Goal: Navigation & Orientation: Find specific page/section

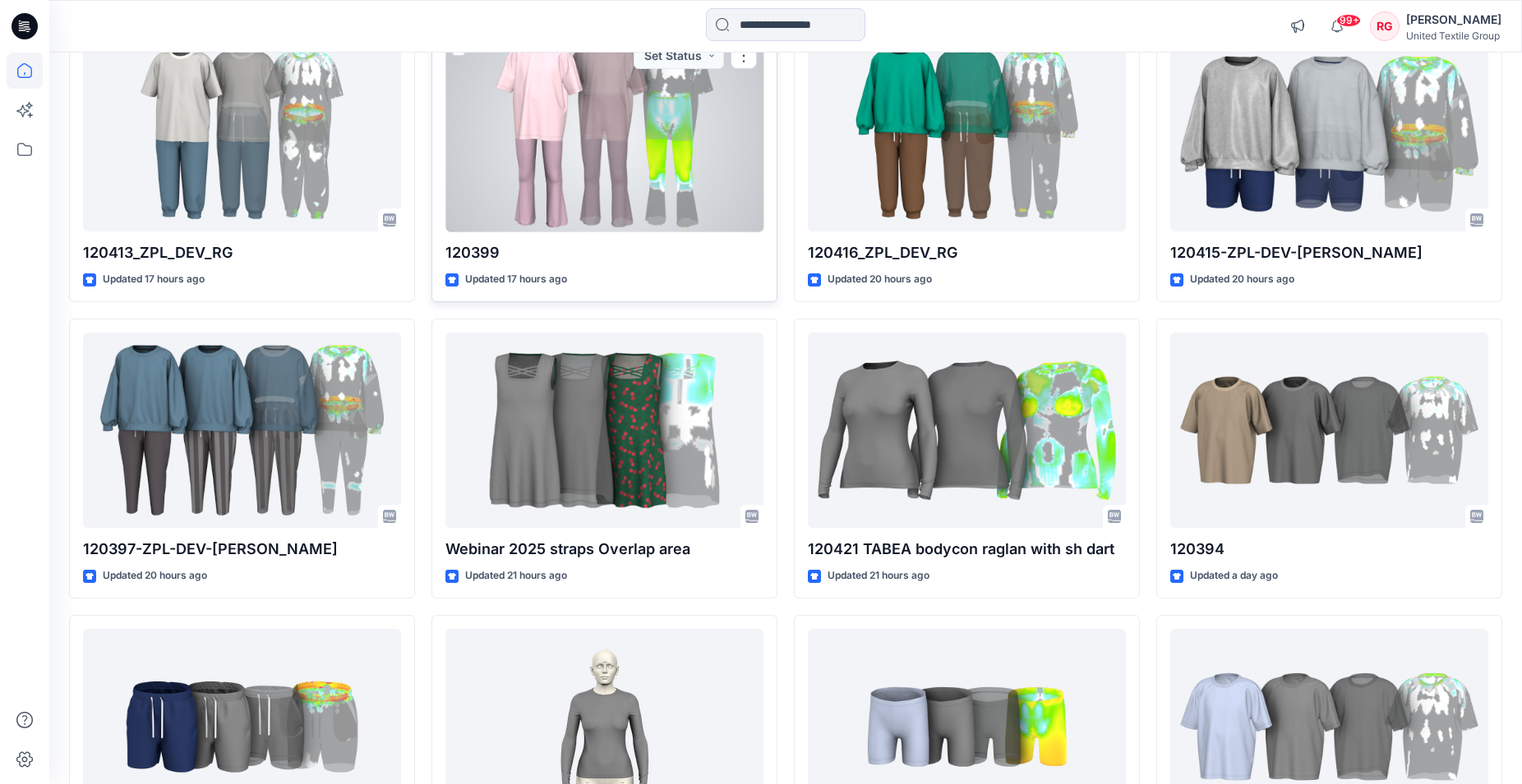
scroll to position [251, 0]
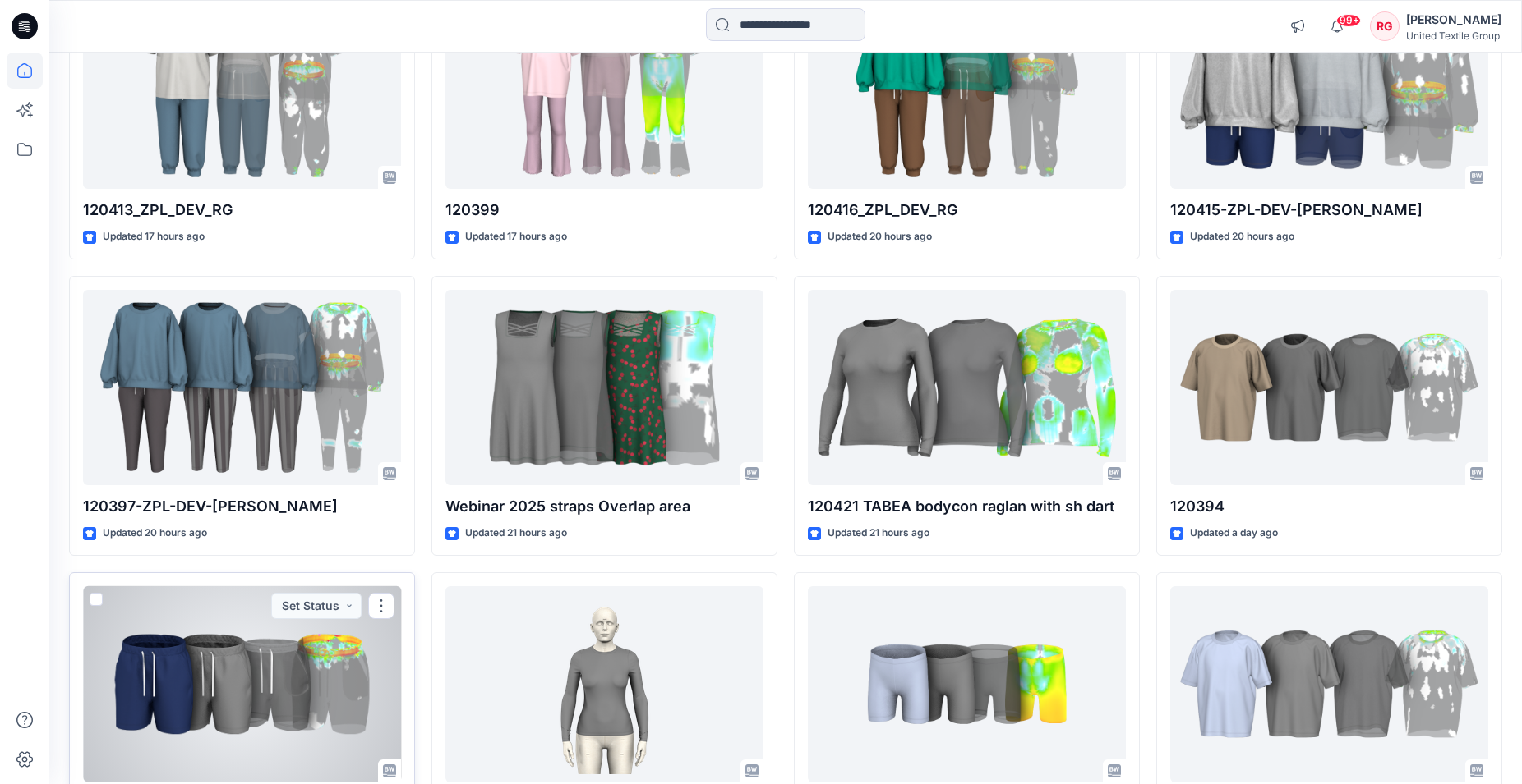
click at [285, 678] on div at bounding box center [242, 684] width 318 height 196
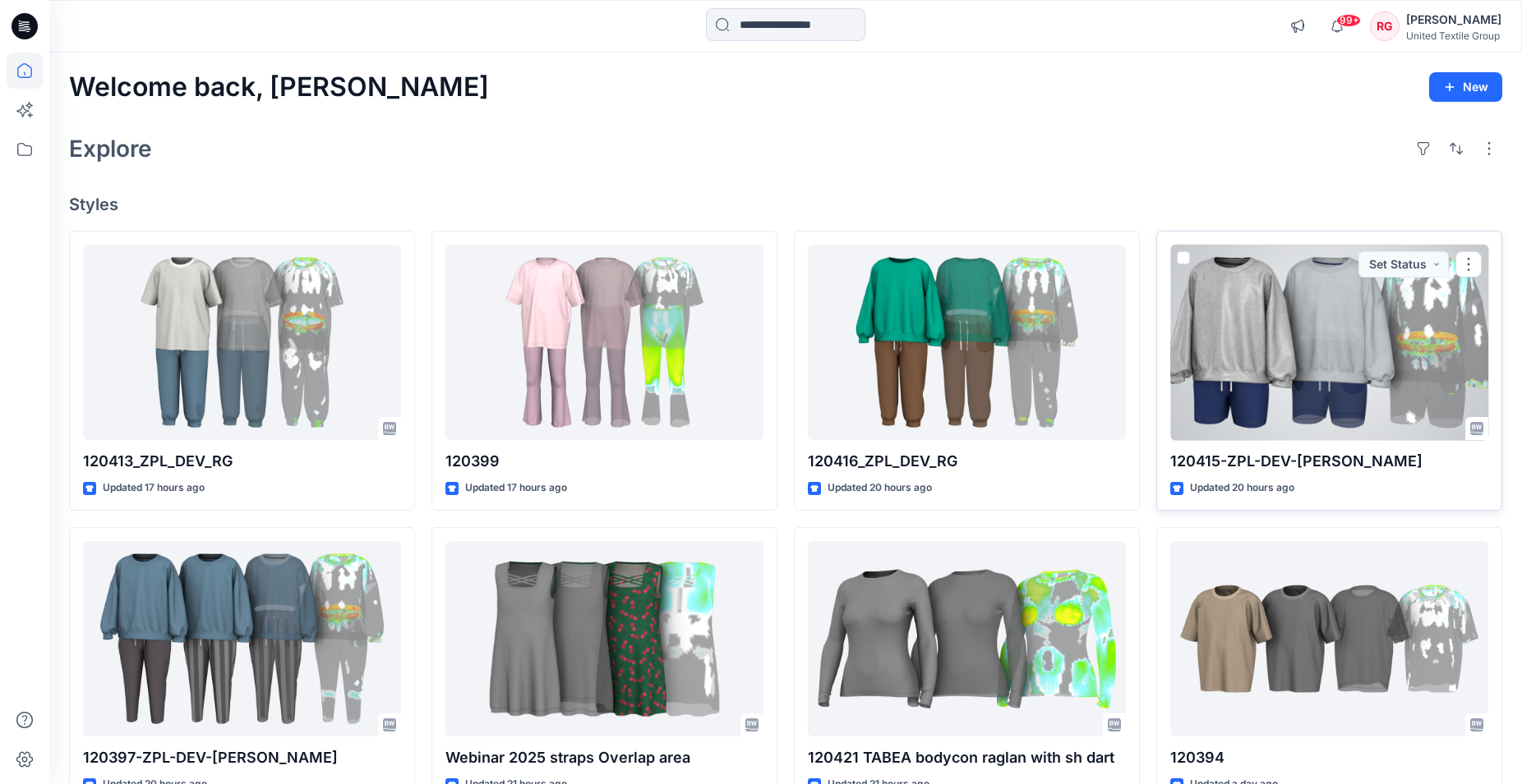
click at [1375, 348] on div at bounding box center [1329, 342] width 318 height 196
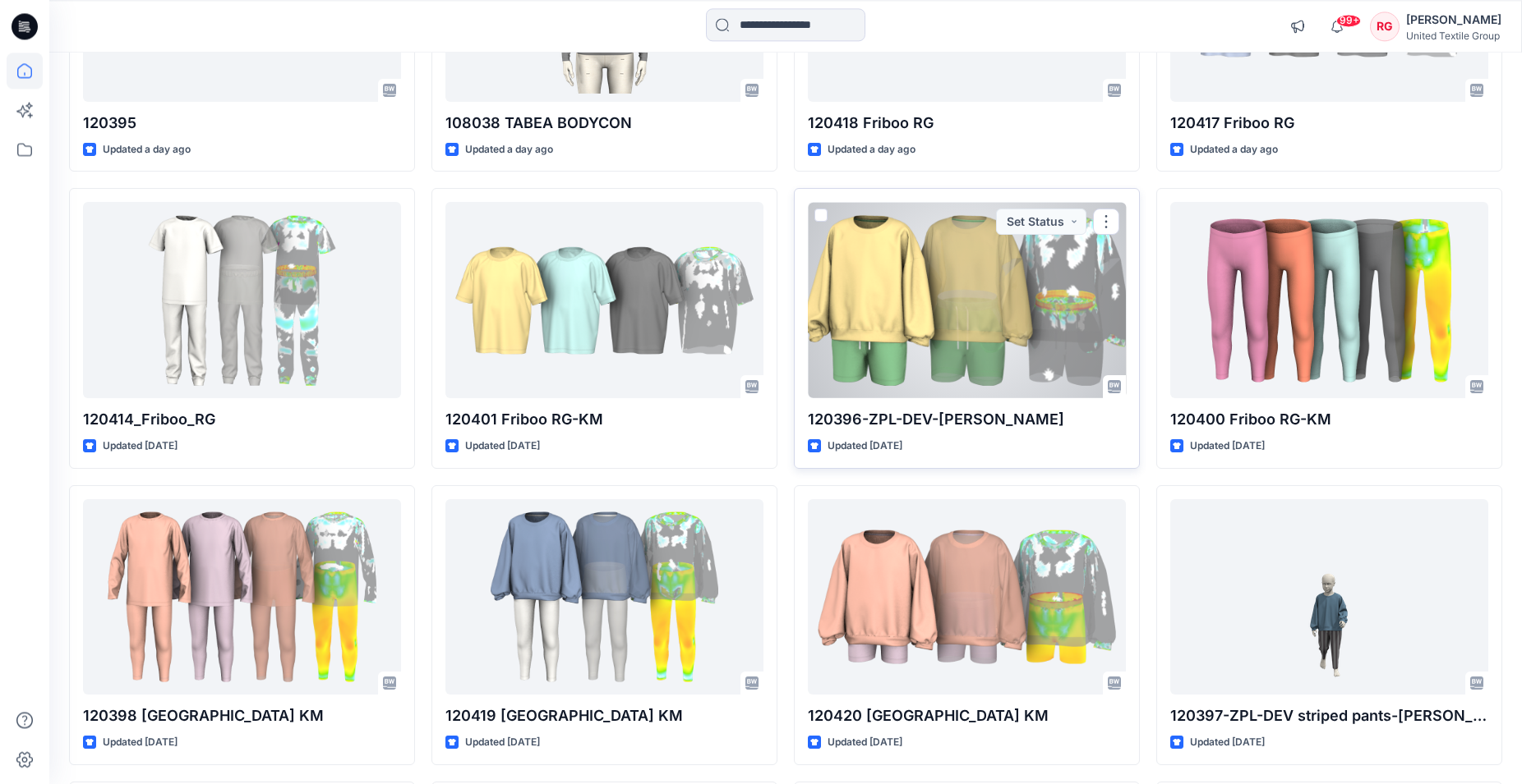
scroll to position [1069, 0]
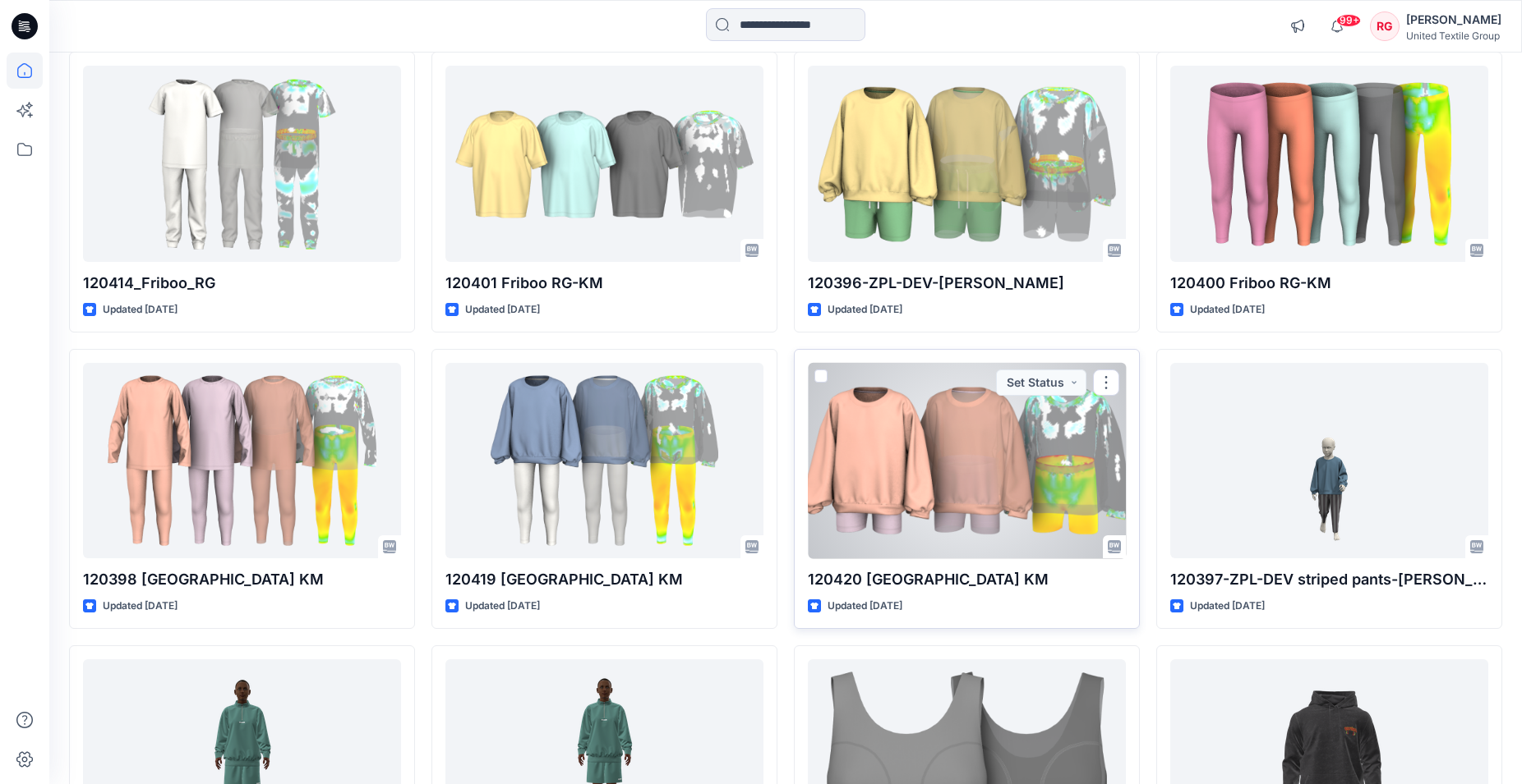
click at [1057, 485] on div at bounding box center [967, 460] width 318 height 196
